Goal: Task Accomplishment & Management: Complete application form

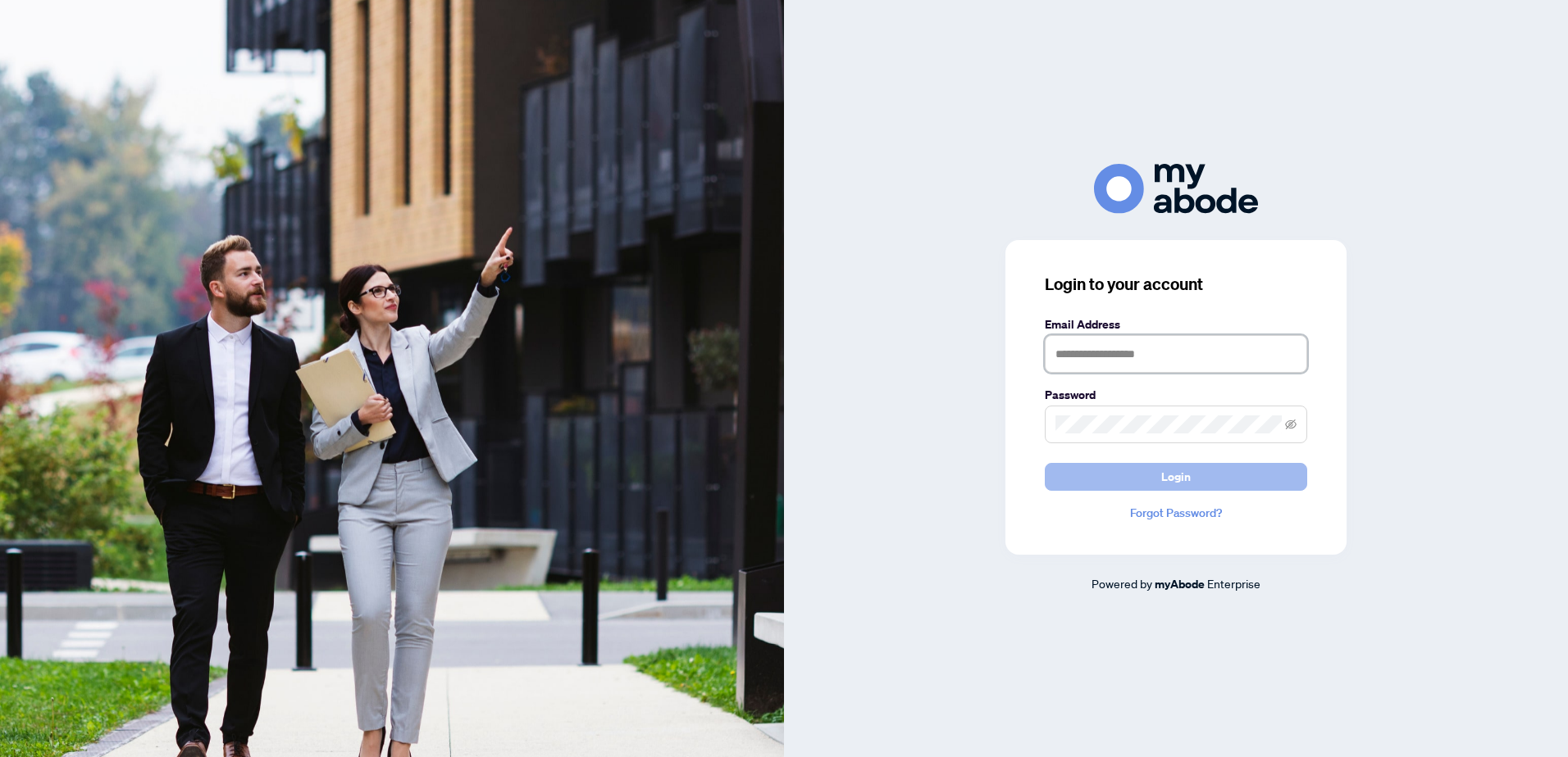
type input "**********"
click at [1180, 478] on span "Login" at bounding box center [1176, 477] width 30 height 26
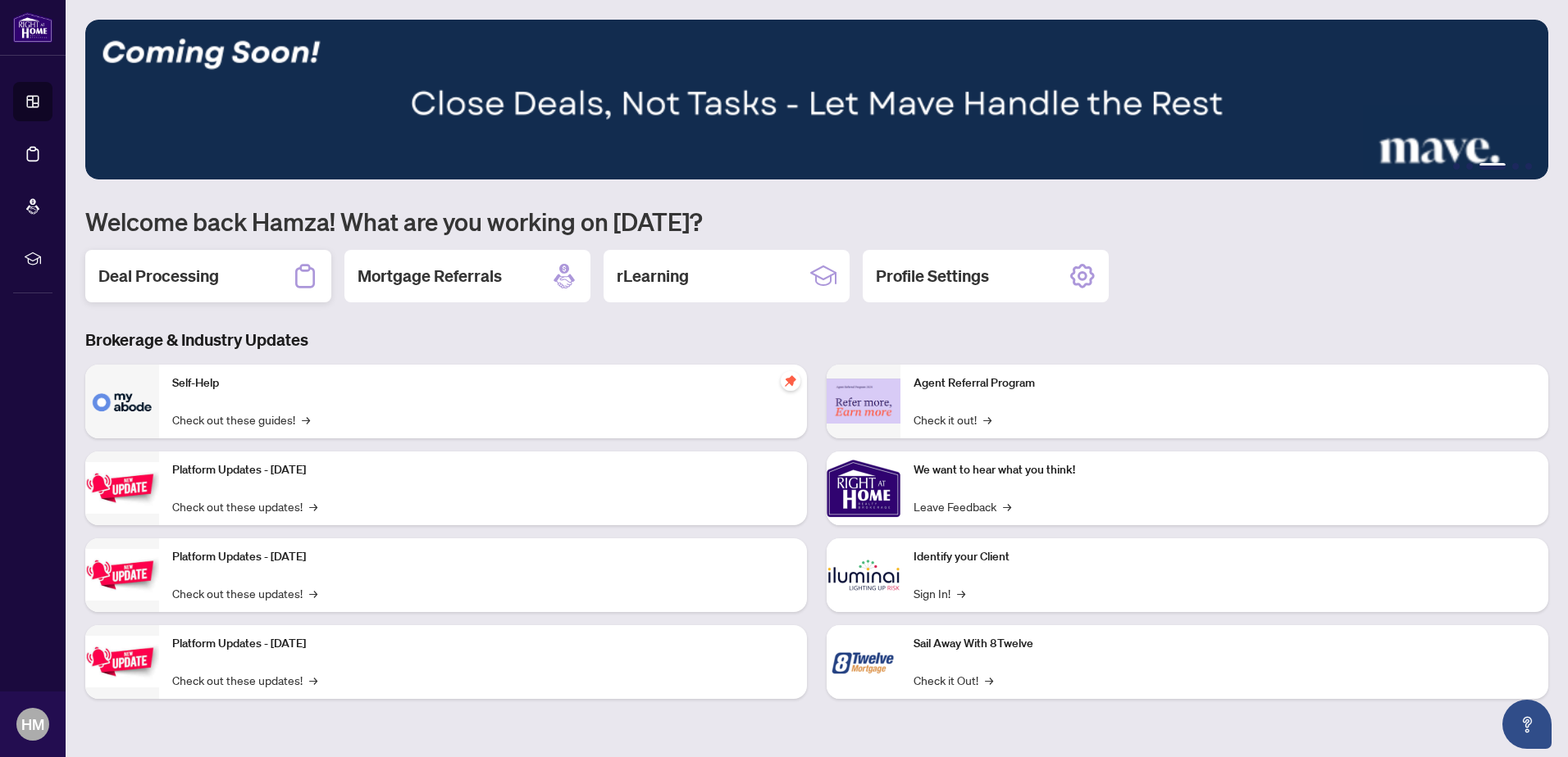
click at [210, 273] on h2 "Deal Processing" at bounding box center [158, 276] width 120 height 23
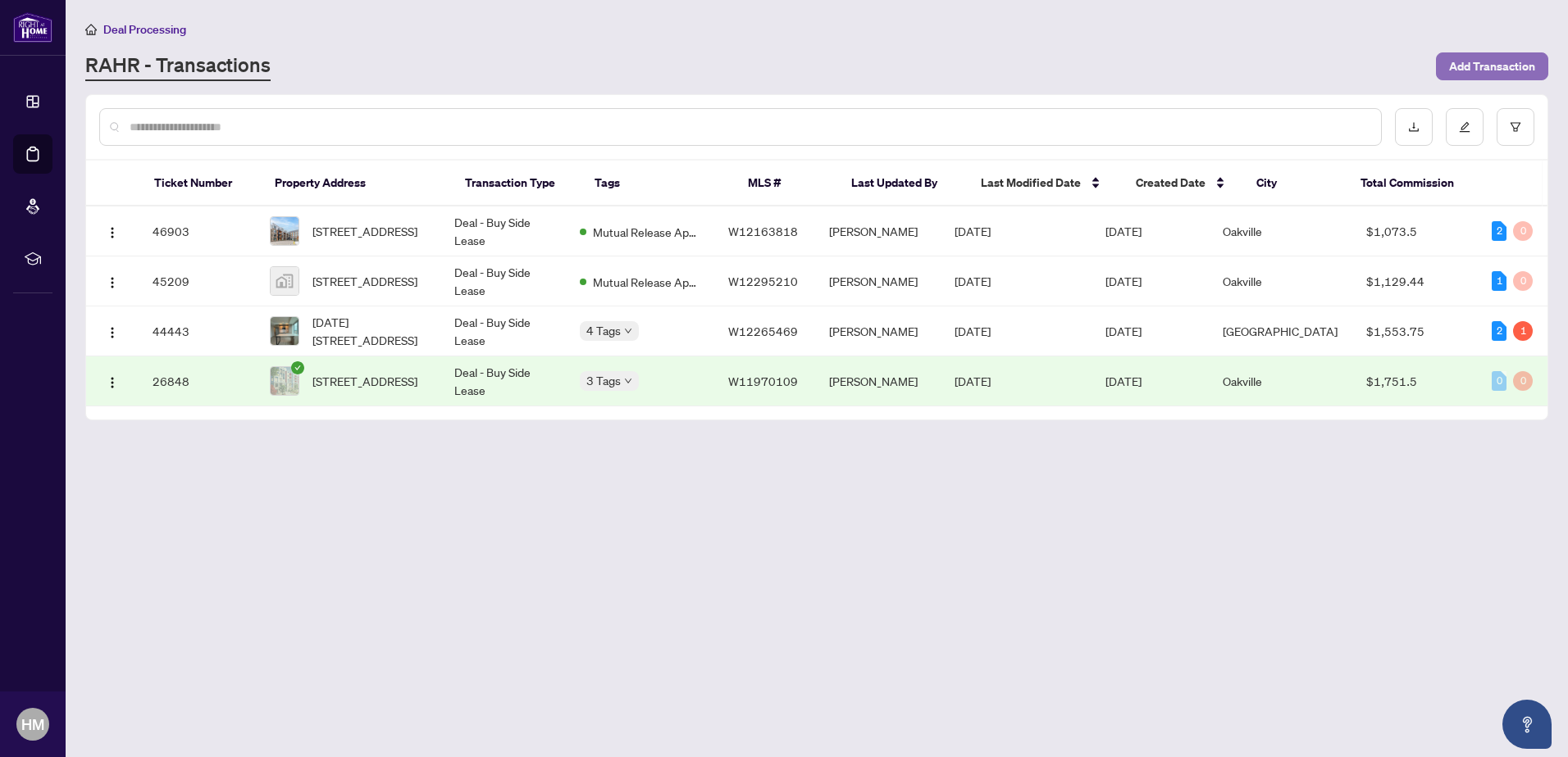
click at [1480, 65] on span "Add Transaction" at bounding box center [1492, 65] width 86 height 26
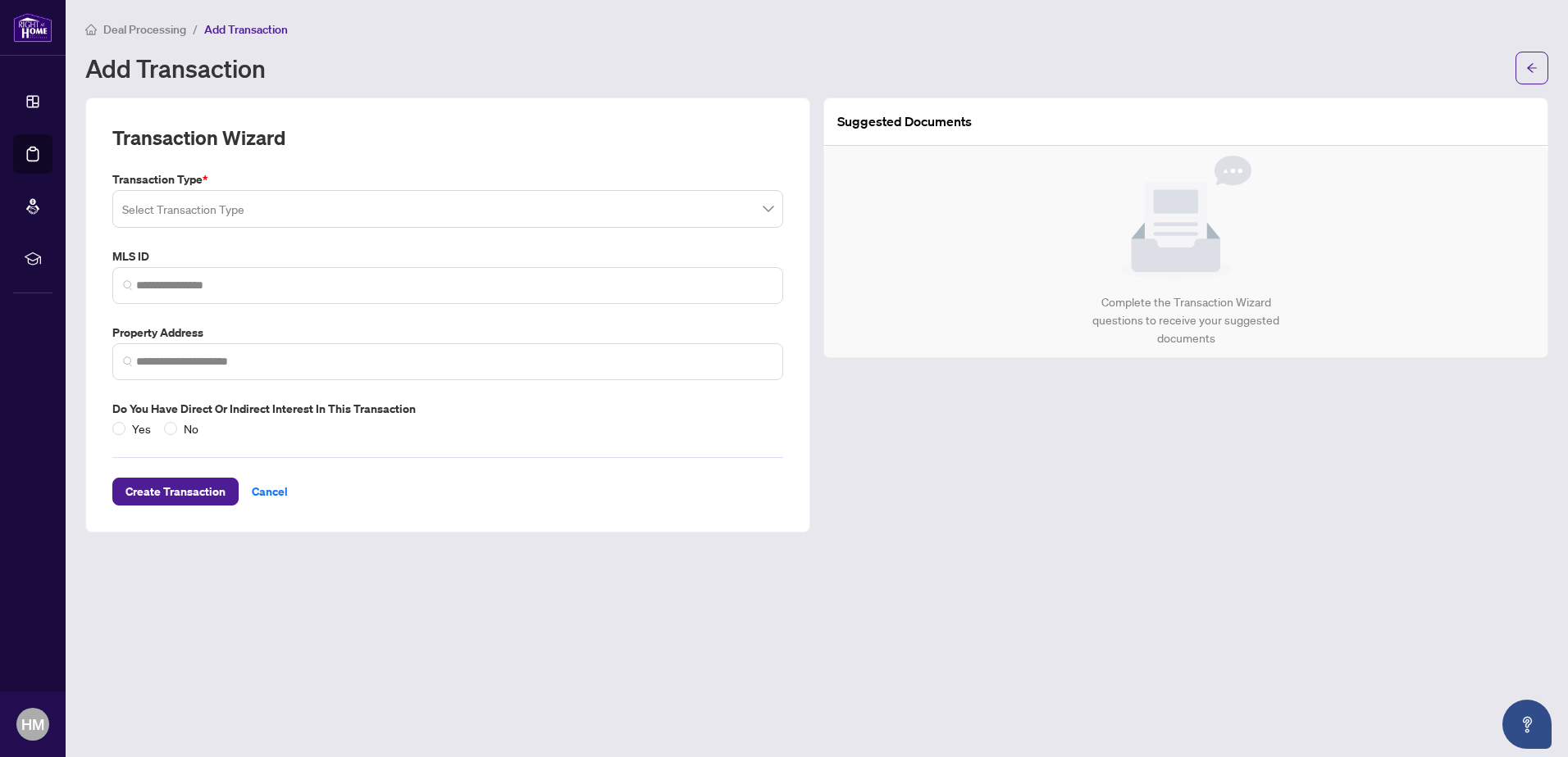
click at [217, 203] on input "search" at bounding box center [440, 211] width 637 height 36
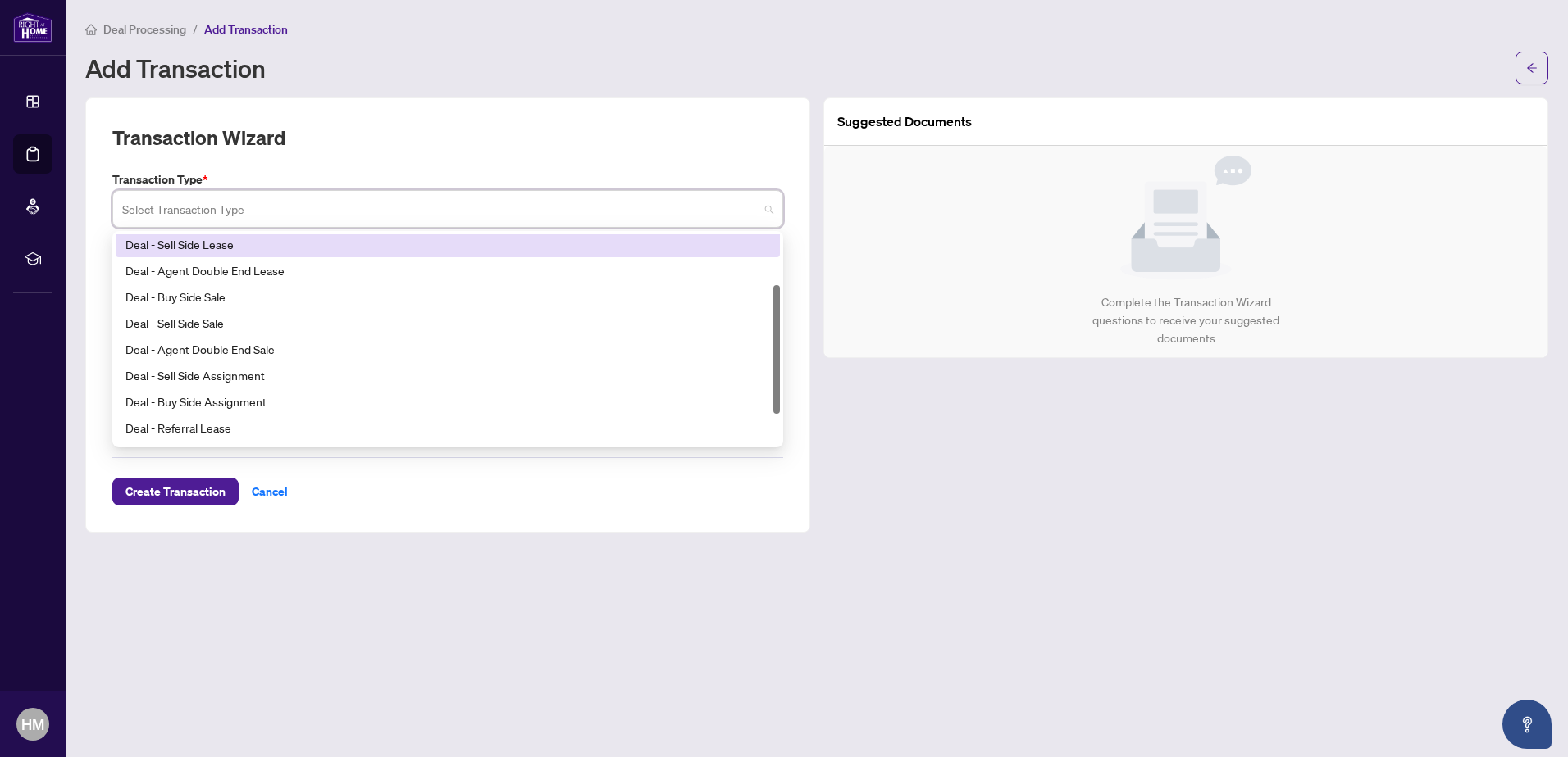
scroll to position [131, 0]
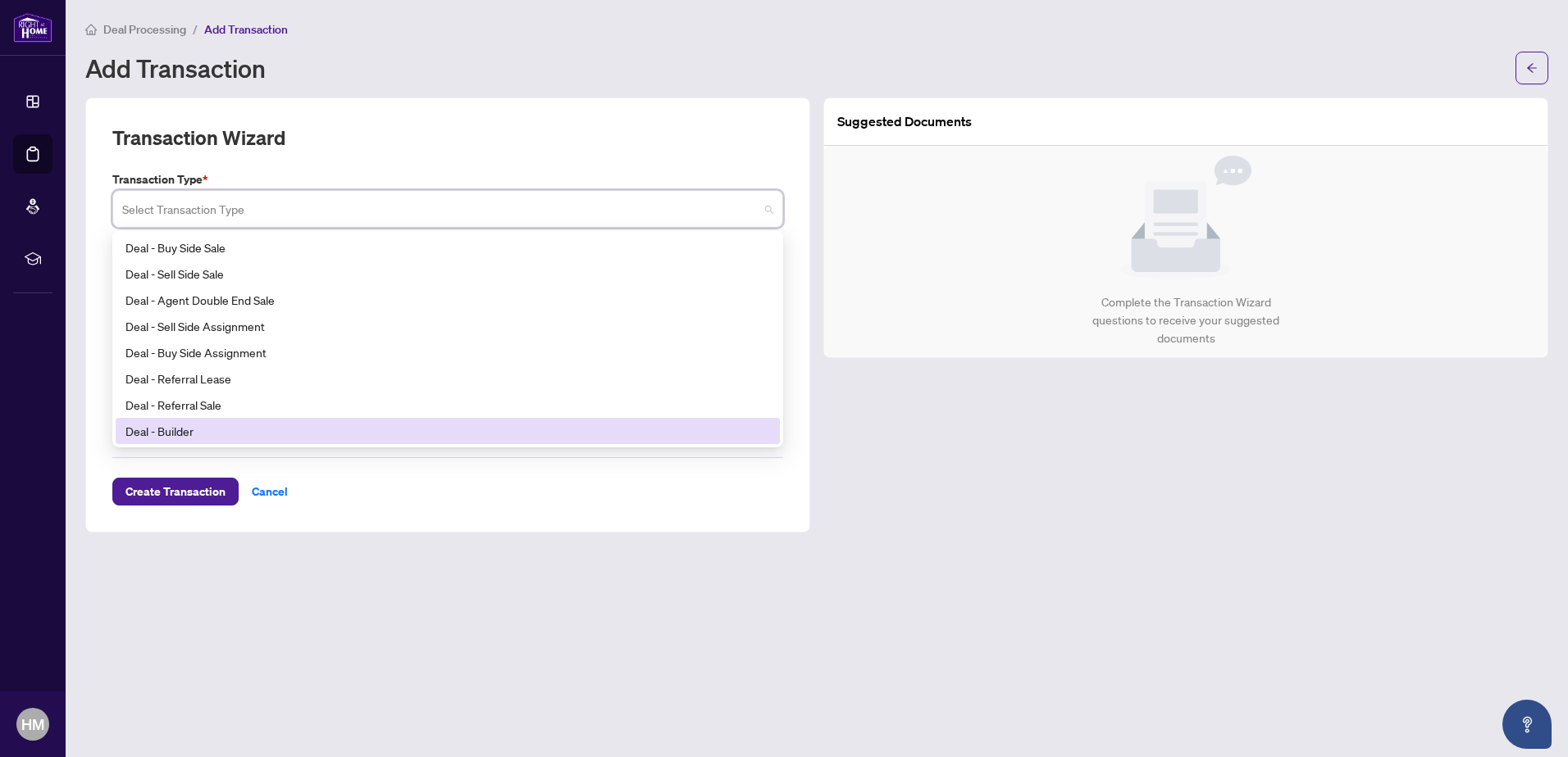
click at [211, 427] on div "Deal - Builder" at bounding box center [447, 431] width 645 height 18
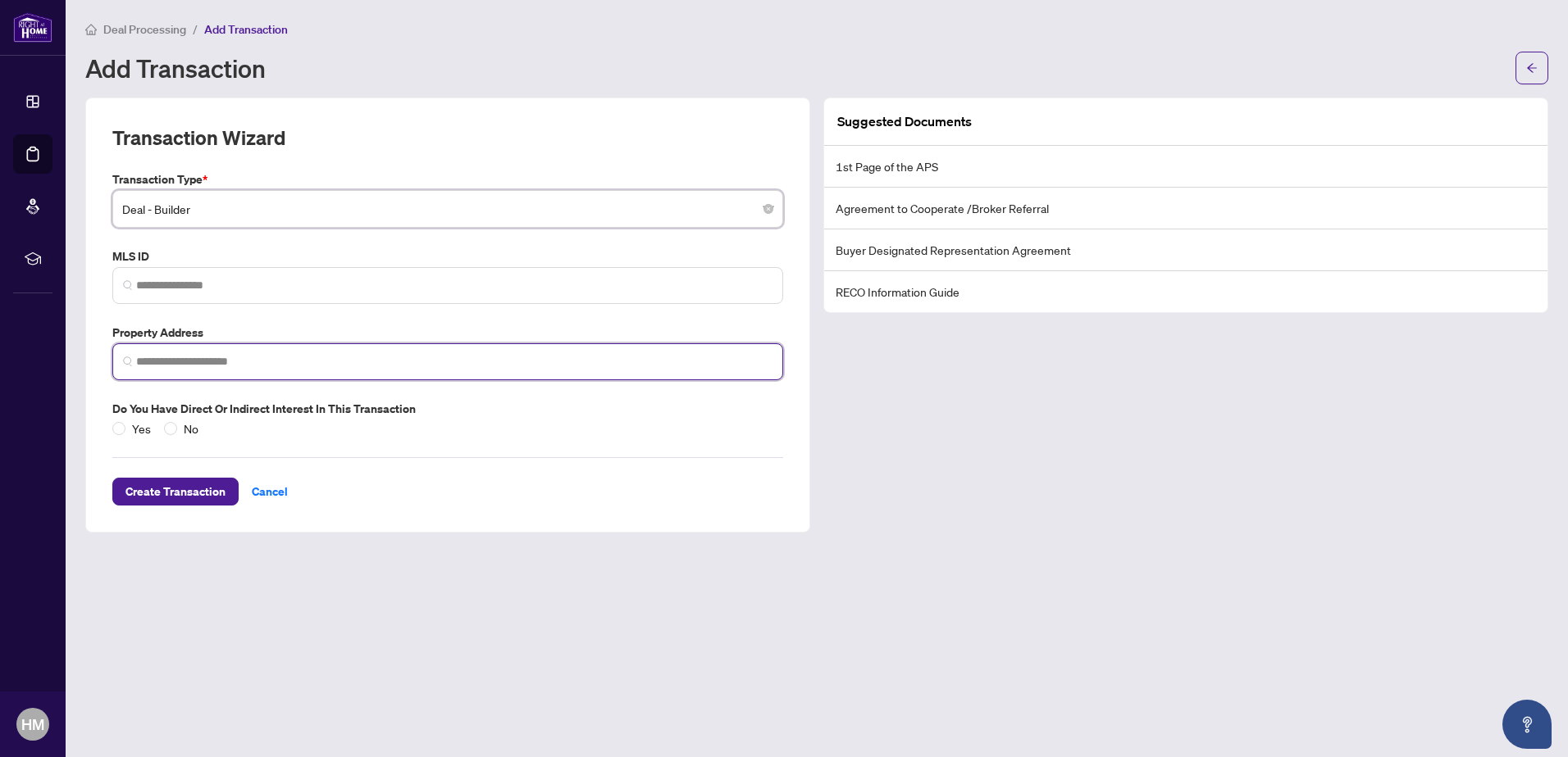
click at [206, 362] on input "search" at bounding box center [454, 362] width 637 height 17
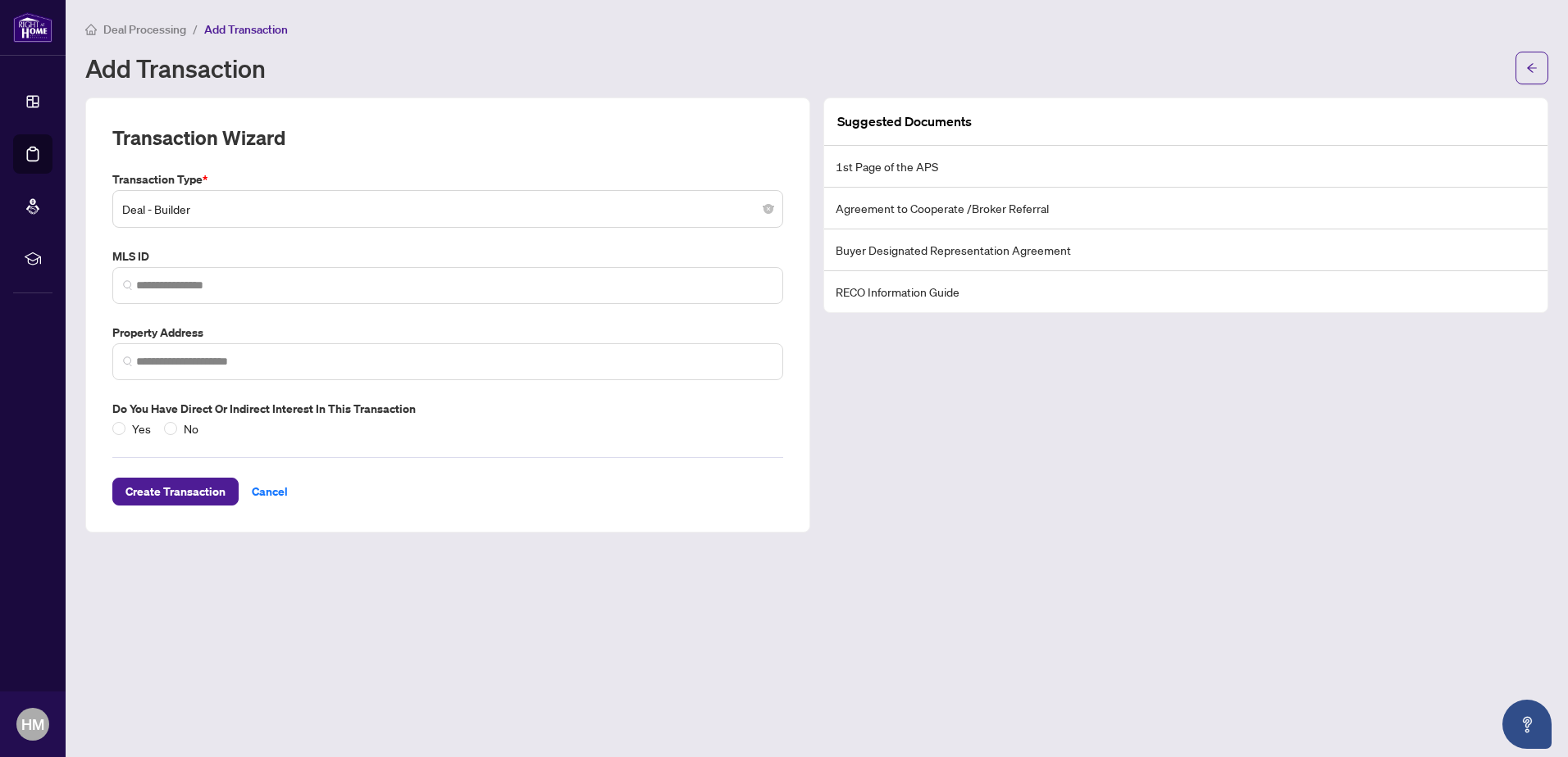
click at [943, 246] on li "Buyer Designated Representation Agreement" at bounding box center [1185, 249] width 724 height 41
drag, startPoint x: 943, startPoint y: 246, endPoint x: 901, endPoint y: 250, distance: 42.2
click at [901, 250] on li "Buyer Designated Representation Agreement" at bounding box center [1185, 249] width 724 height 41
